Goal: Task Accomplishment & Management: Complete application form

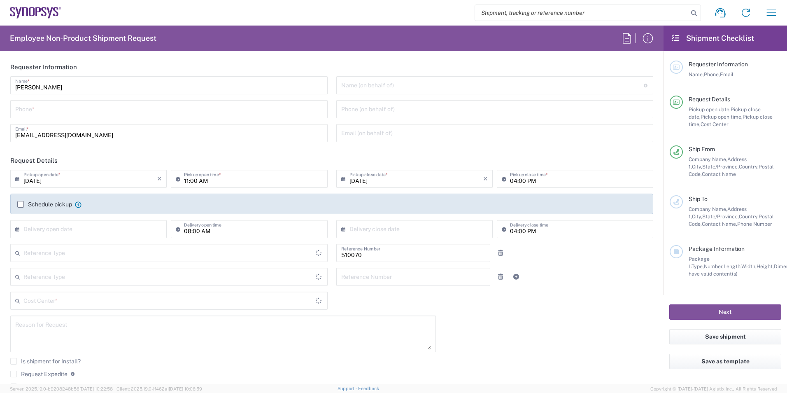
type input "Department"
type input "Delivered at Place"
type input "US01, SG, IP-DIG, R&D 510070"
type input "[GEOGRAPHIC_DATA]"
type input "[US_STATE]"
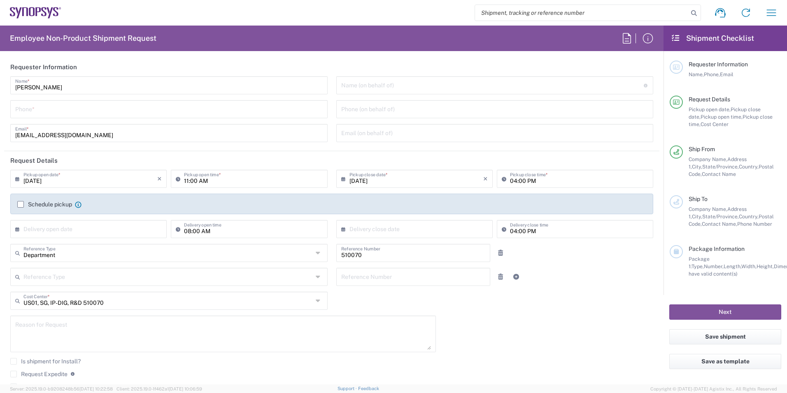
type input "[GEOGRAPHIC_DATA]"
type input "Hillsboro US03"
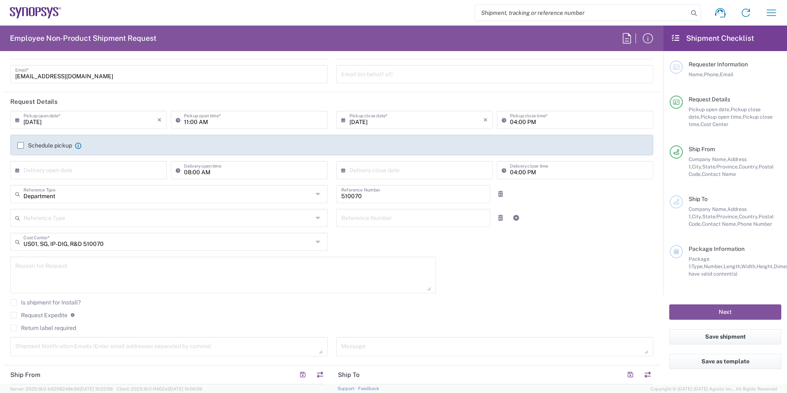
scroll to position [165, 0]
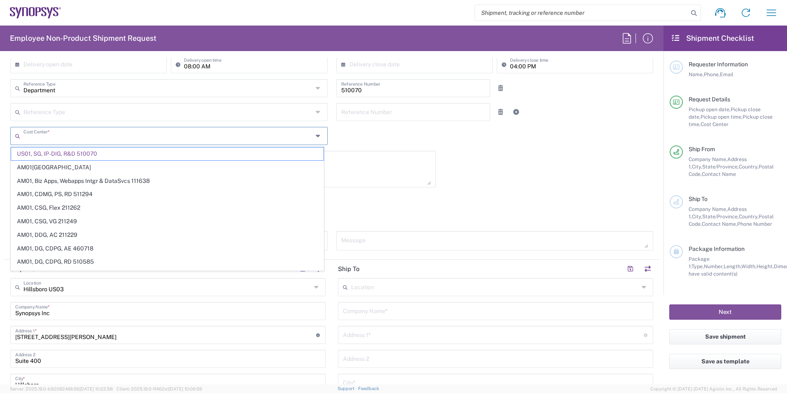
click at [88, 137] on input "text" at bounding box center [167, 135] width 289 height 14
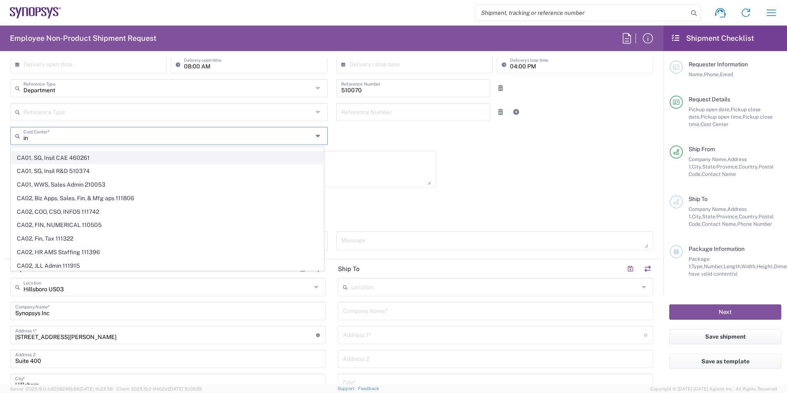
type input "i"
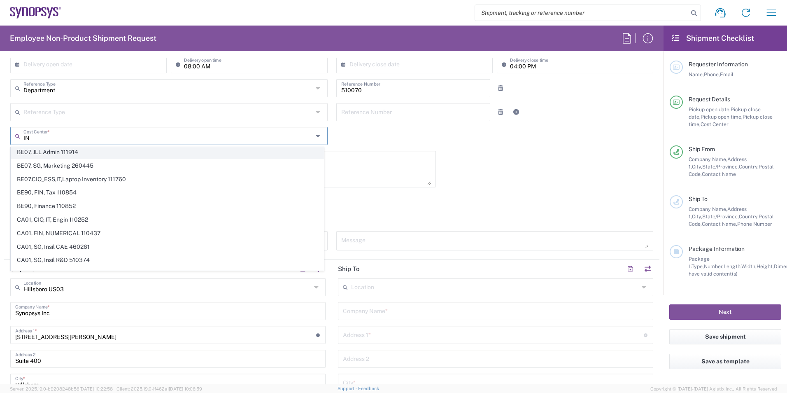
scroll to position [304, 0]
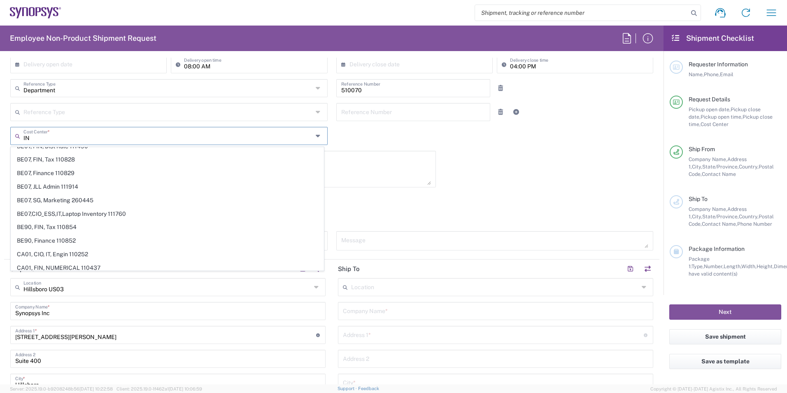
click at [265, 134] on input "IN" at bounding box center [167, 135] width 289 height 14
type input "I"
click at [0, 132] on html "Shipment request Shipment tracking Employee non-product shipment request My shi…" at bounding box center [393, 196] width 787 height 393
type input "US01, SG, IP-DIG, R&D 510070"
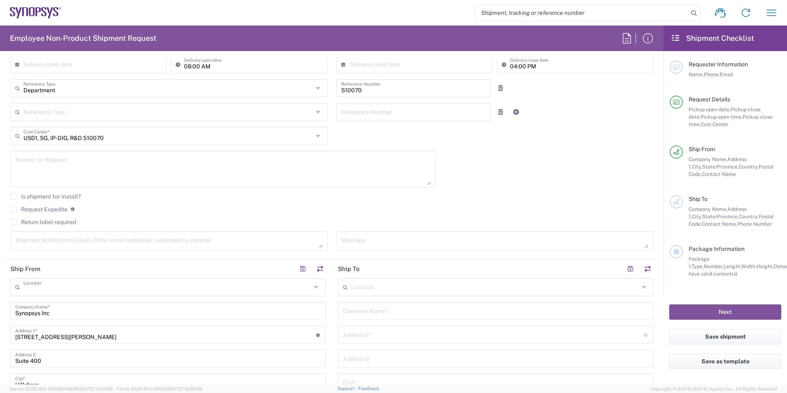
click at [214, 290] on input "text" at bounding box center [167, 286] width 288 height 14
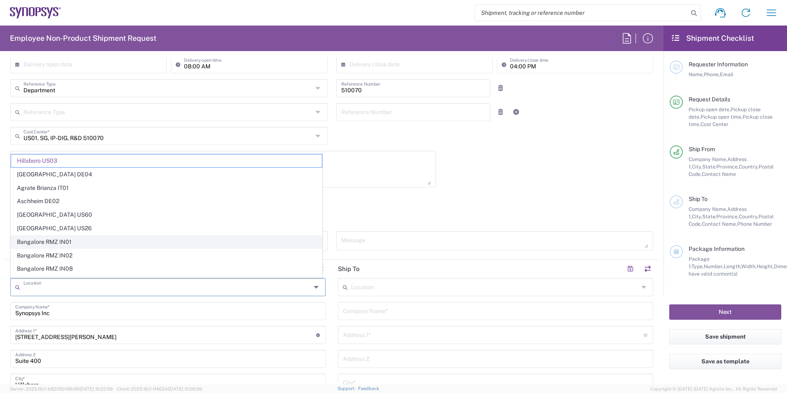
scroll to position [41, 0]
click at [0, 252] on html "Shipment request Shipment tracking Employee non-product shipment request My shi…" at bounding box center [393, 196] width 787 height 393
type input "Hillsboro US03"
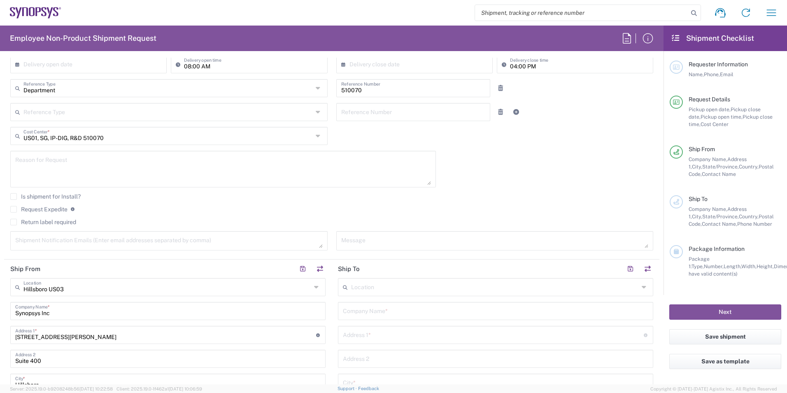
click at [359, 284] on input "text" at bounding box center [495, 286] width 288 height 14
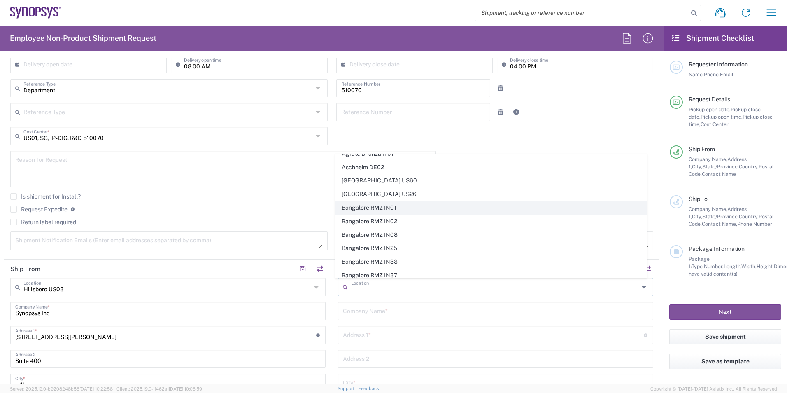
scroll to position [0, 0]
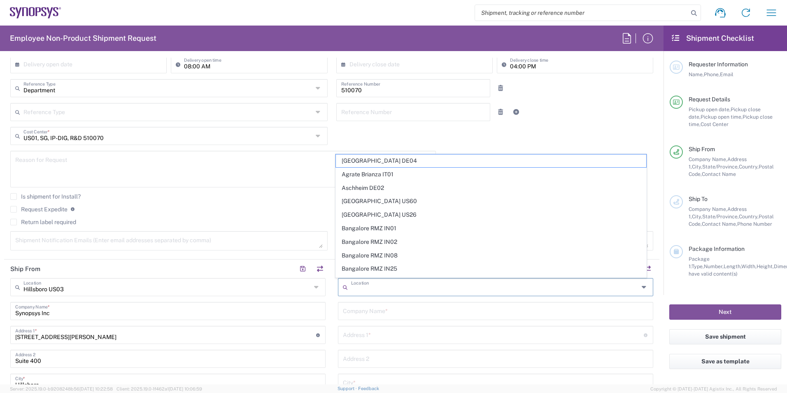
click at [0, 285] on html "Shipment request Shipment tracking Employee non-product shipment request My shi…" at bounding box center [393, 196] width 787 height 393
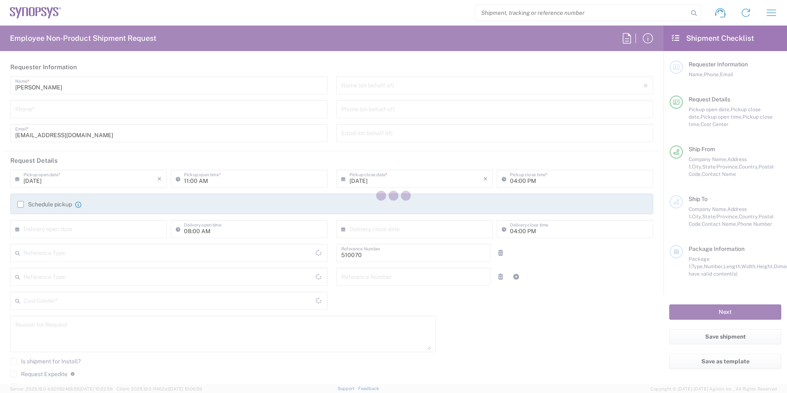
type input "Department"
type input "US01, SG, IP-DIG, R&D 510070"
type input "Delivered at Place"
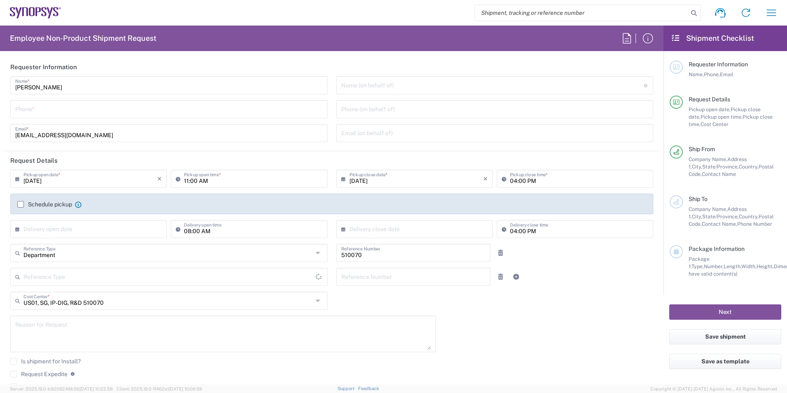
type input "[GEOGRAPHIC_DATA]"
type input "[US_STATE]"
type input "[GEOGRAPHIC_DATA]"
type input "Hillsboro US03"
